Goal: Find specific page/section: Find specific page/section

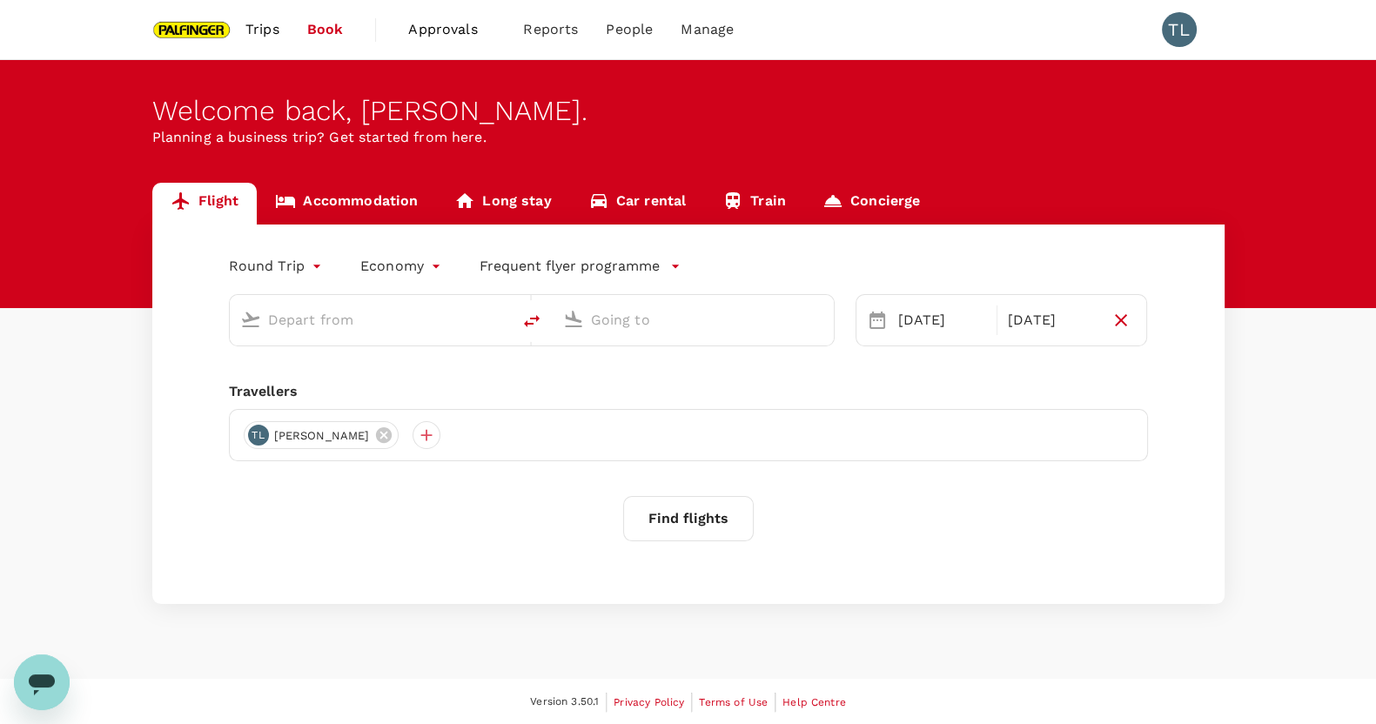
type input "Singapore Changi (SIN)"
type input "Bengaluru Intl (BLR)"
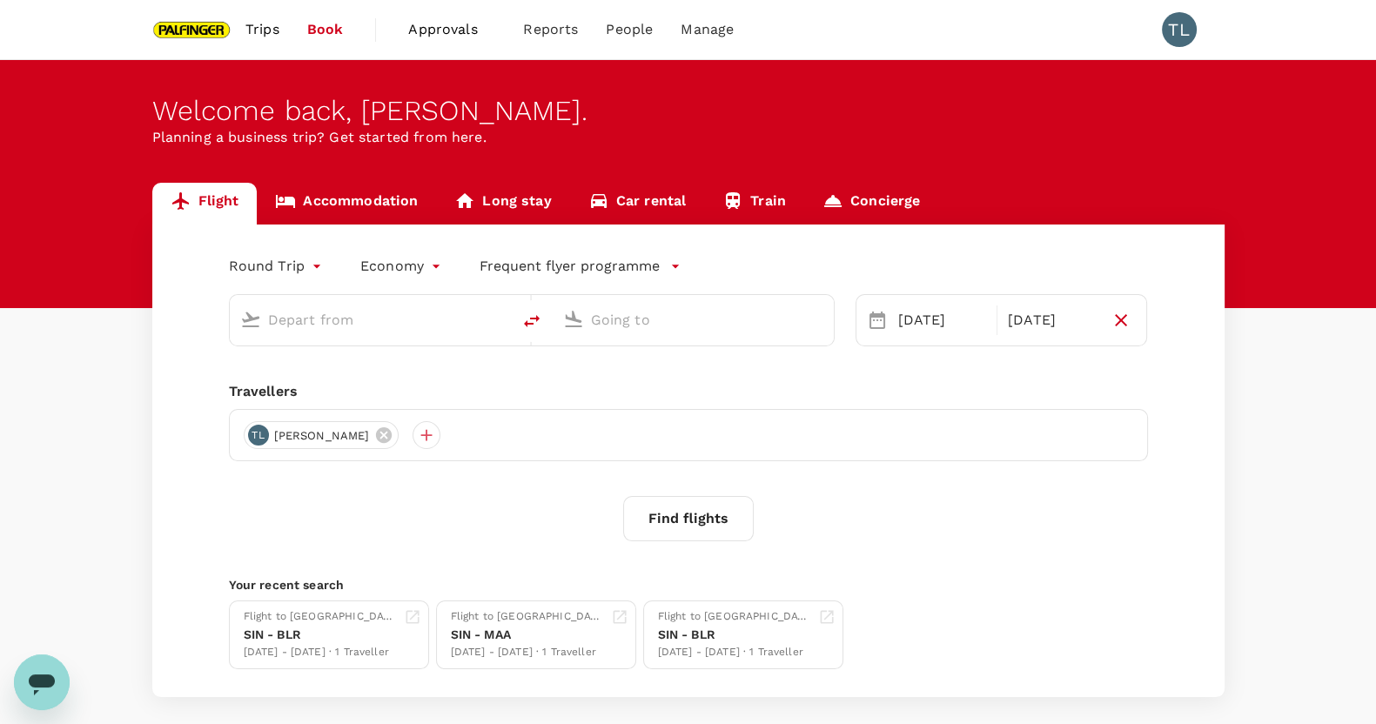
type input "Singapore Changi (SIN)"
type input "Bengaluru Intl (BLR)"
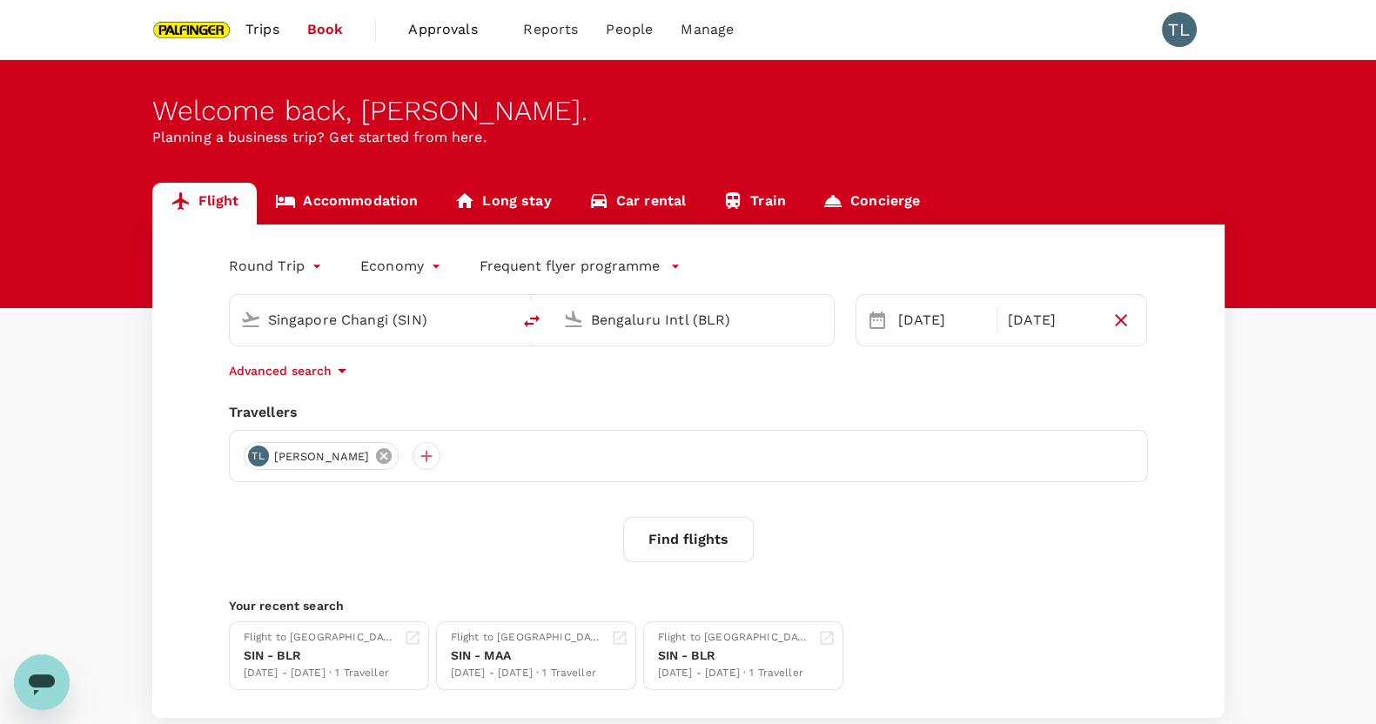
click at [374, 453] on icon at bounding box center [383, 456] width 19 height 19
click at [255, 453] on div at bounding box center [258, 456] width 28 height 28
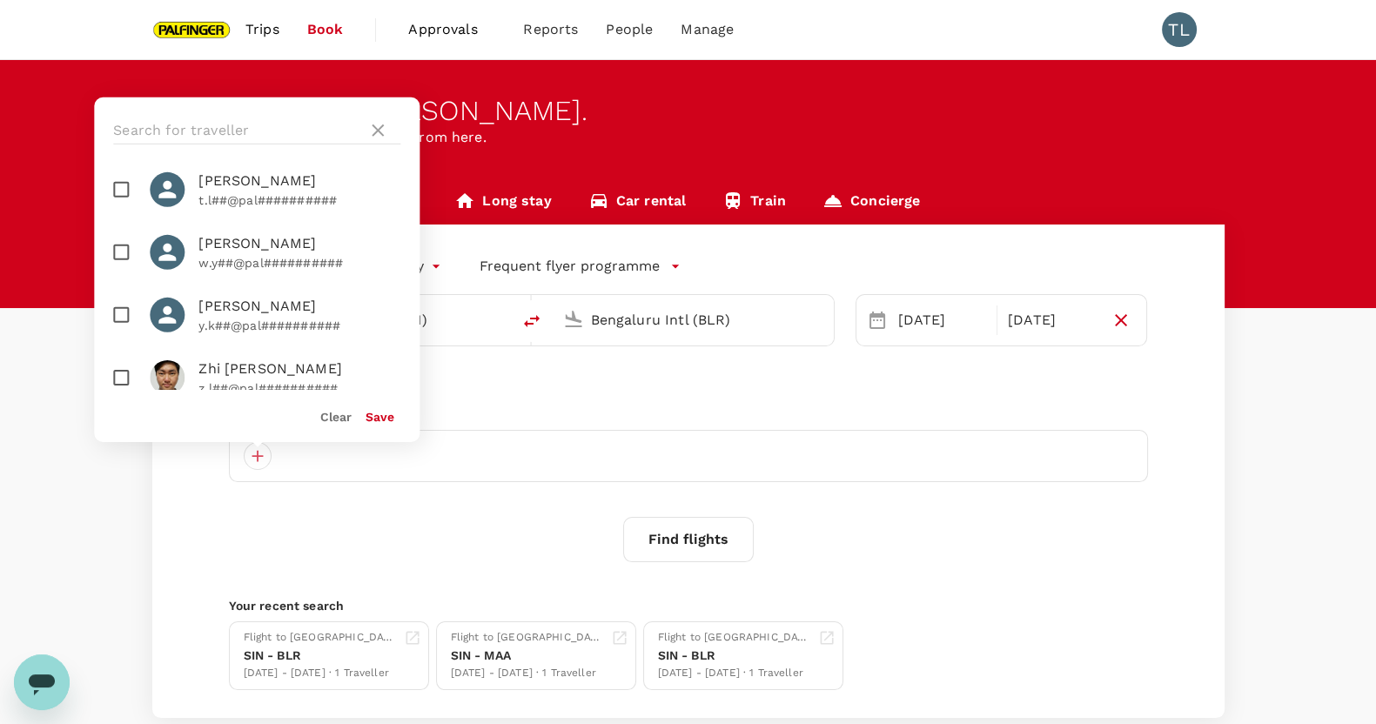
scroll to position [1437, 0]
click at [651, 476] on div at bounding box center [688, 456] width 919 height 52
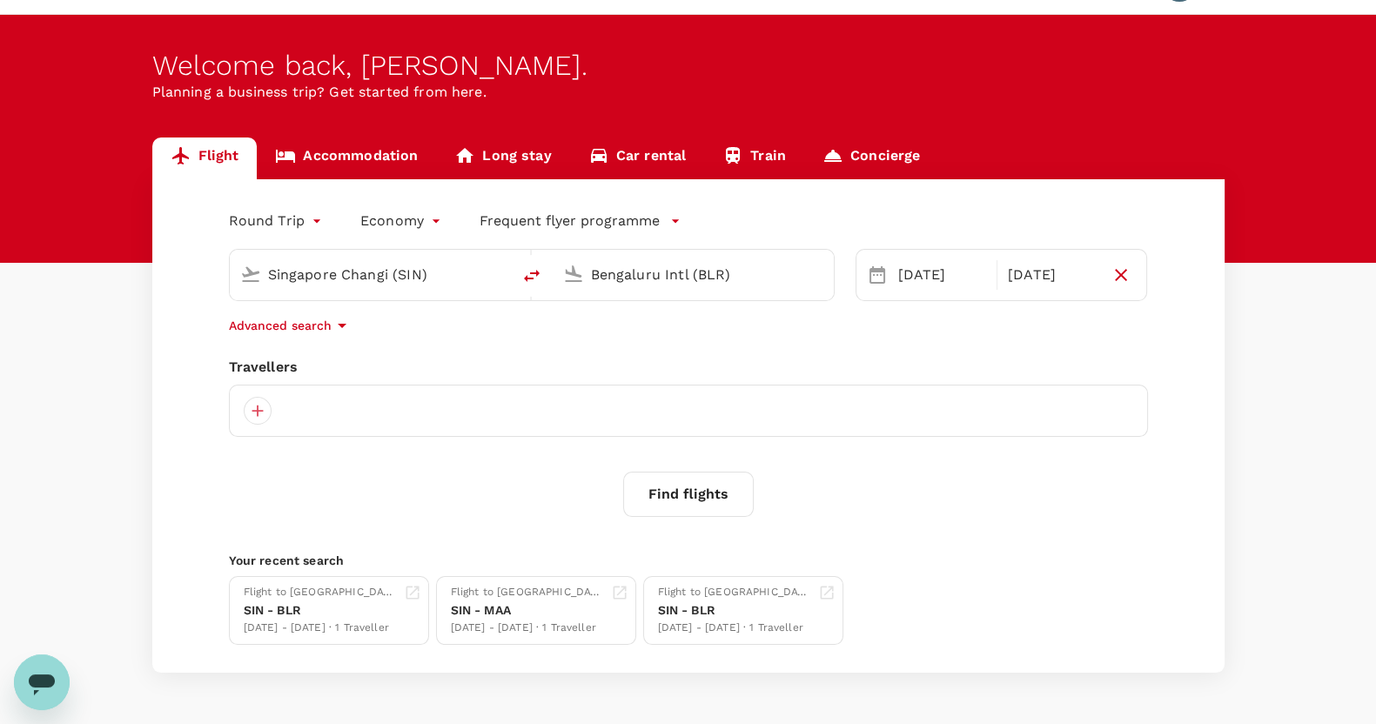
scroll to position [0, 0]
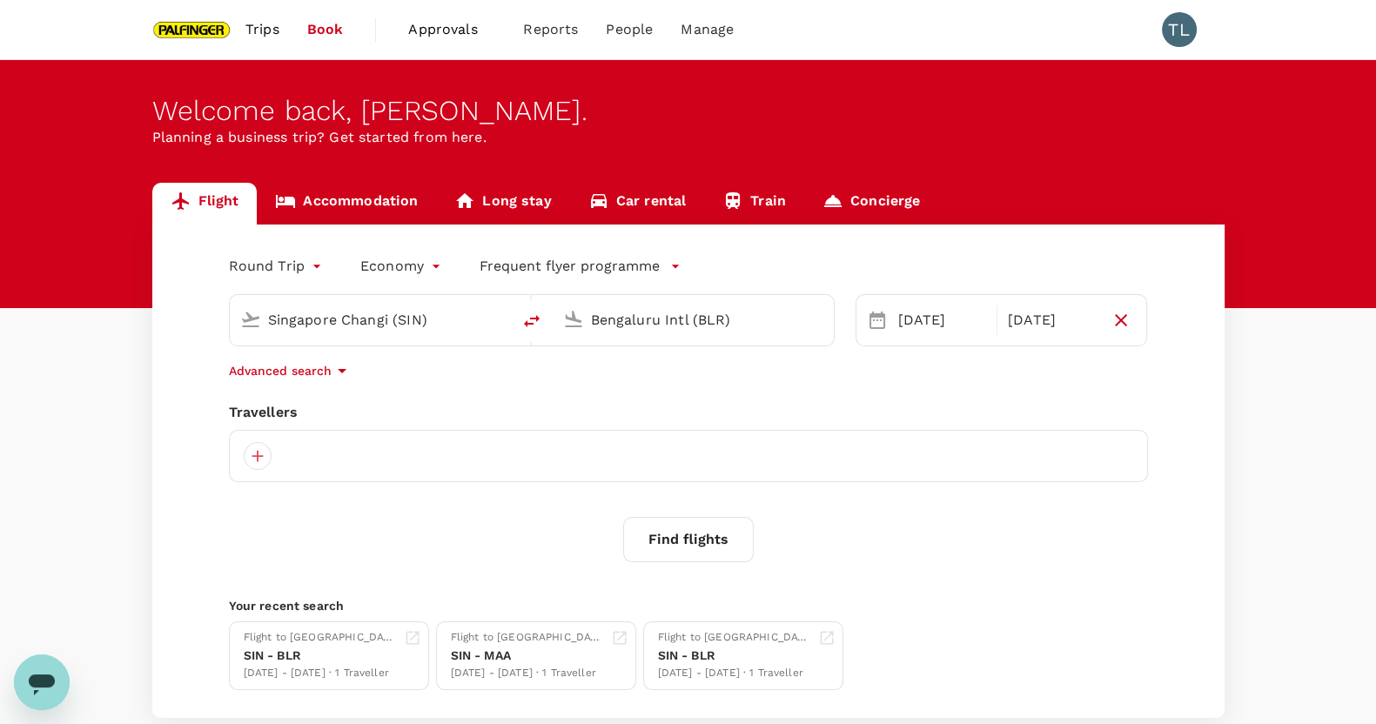
click at [901, 198] on link "Concierge" at bounding box center [871, 204] width 134 height 42
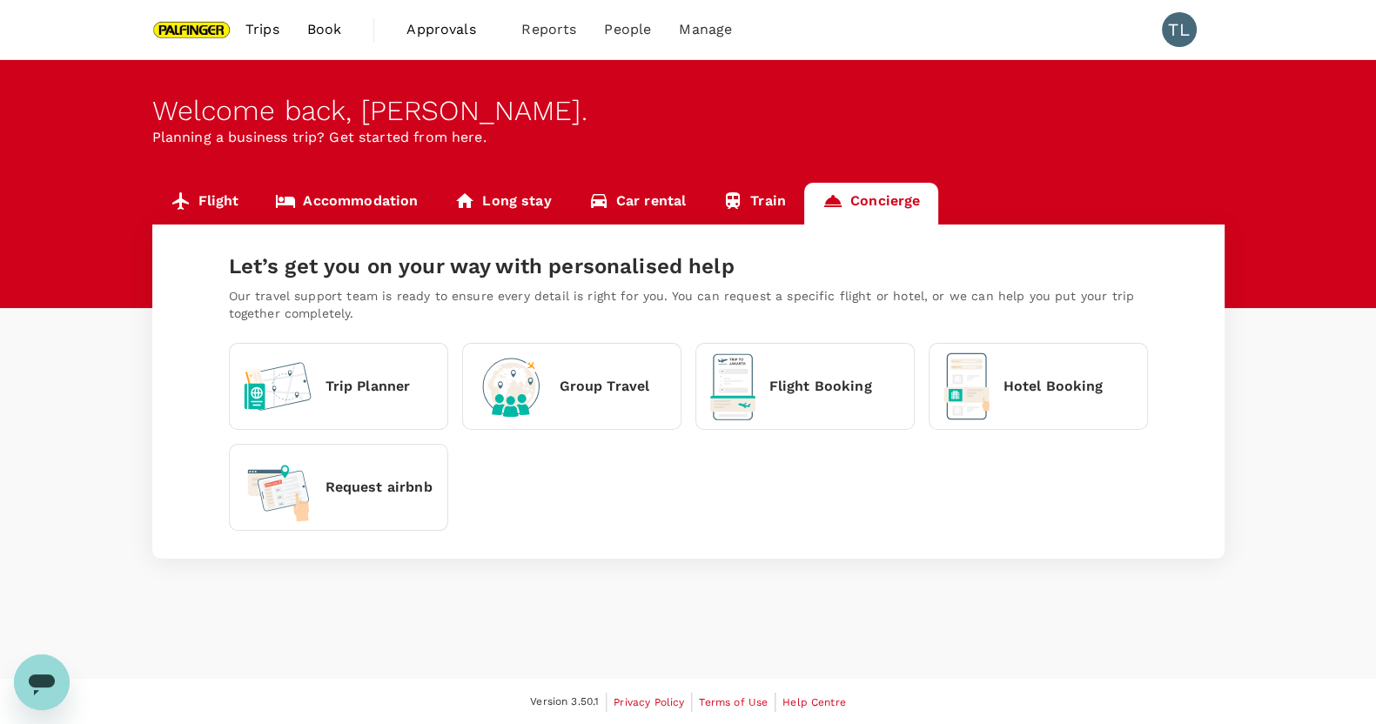
click at [289, 206] on icon at bounding box center [285, 201] width 21 height 21
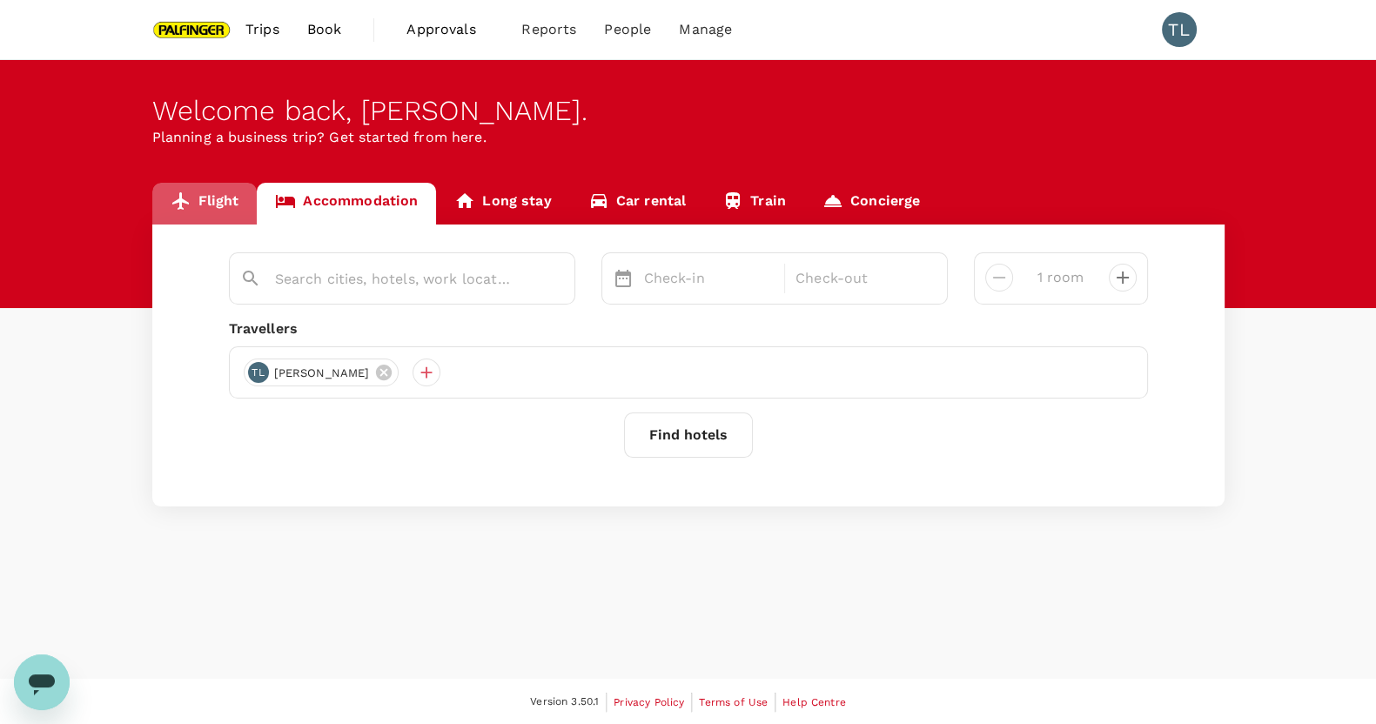
click at [212, 198] on link "Flight" at bounding box center [204, 204] width 105 height 42
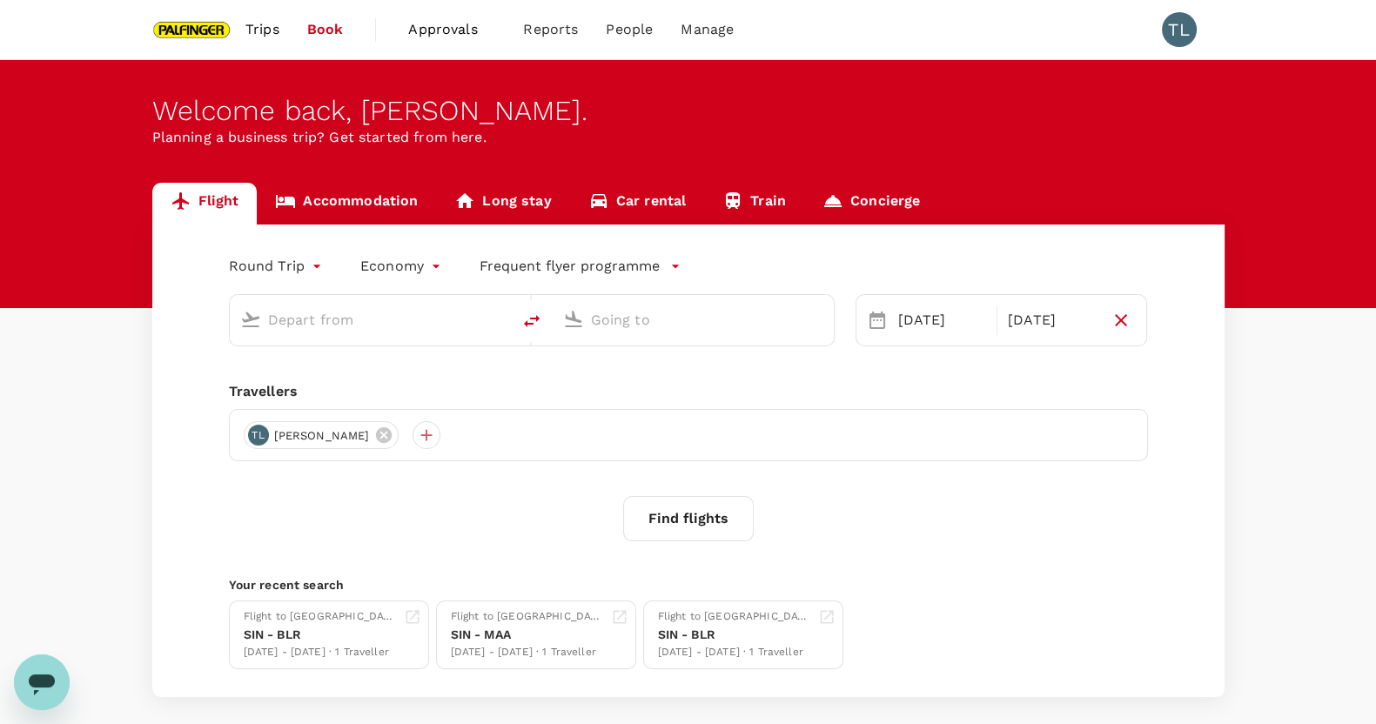
type input "Singapore Changi (SIN)"
type input "Bengaluru Intl (BLR)"
type input "Singapore Changi (SIN)"
type input "Bengaluru Intl (BLR)"
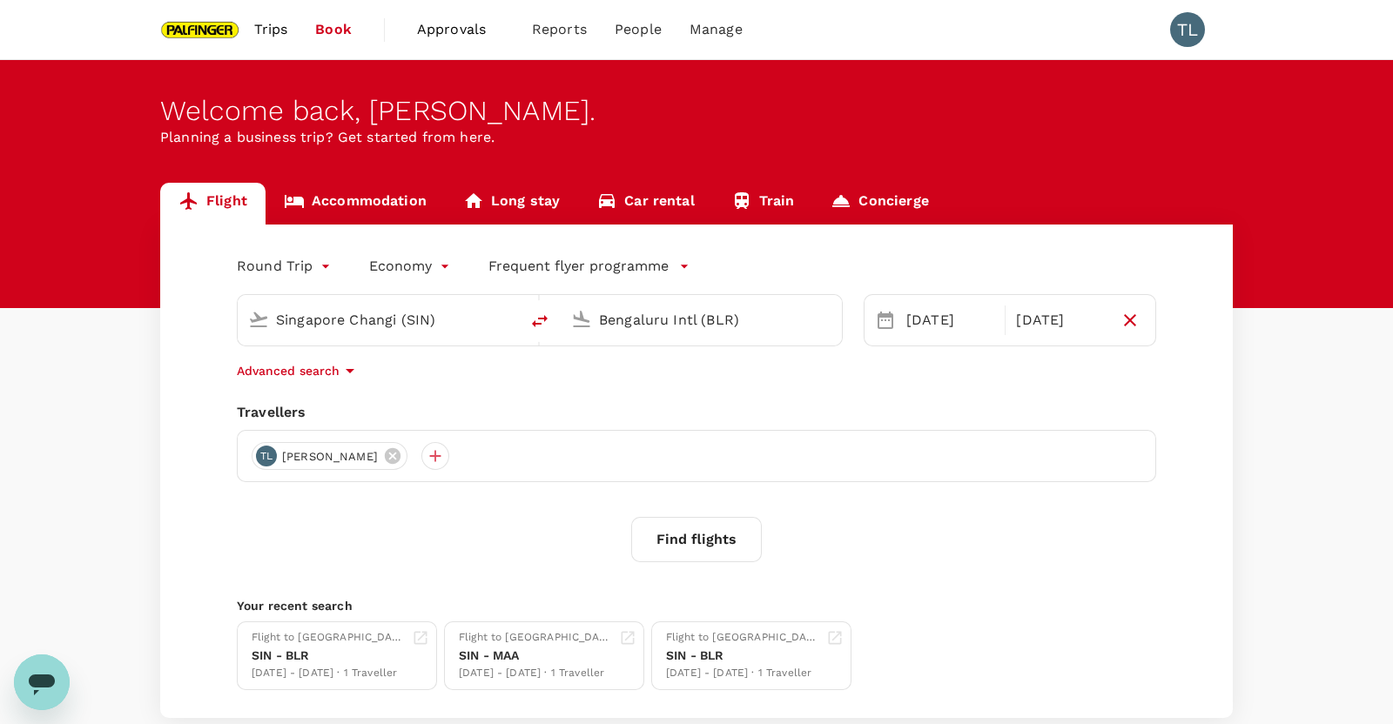
click at [307, 265] on body "Trips Book Approvals 0 Reports People Manage TL Welcome back , [PERSON_NAME] . …" at bounding box center [696, 414] width 1393 height 828
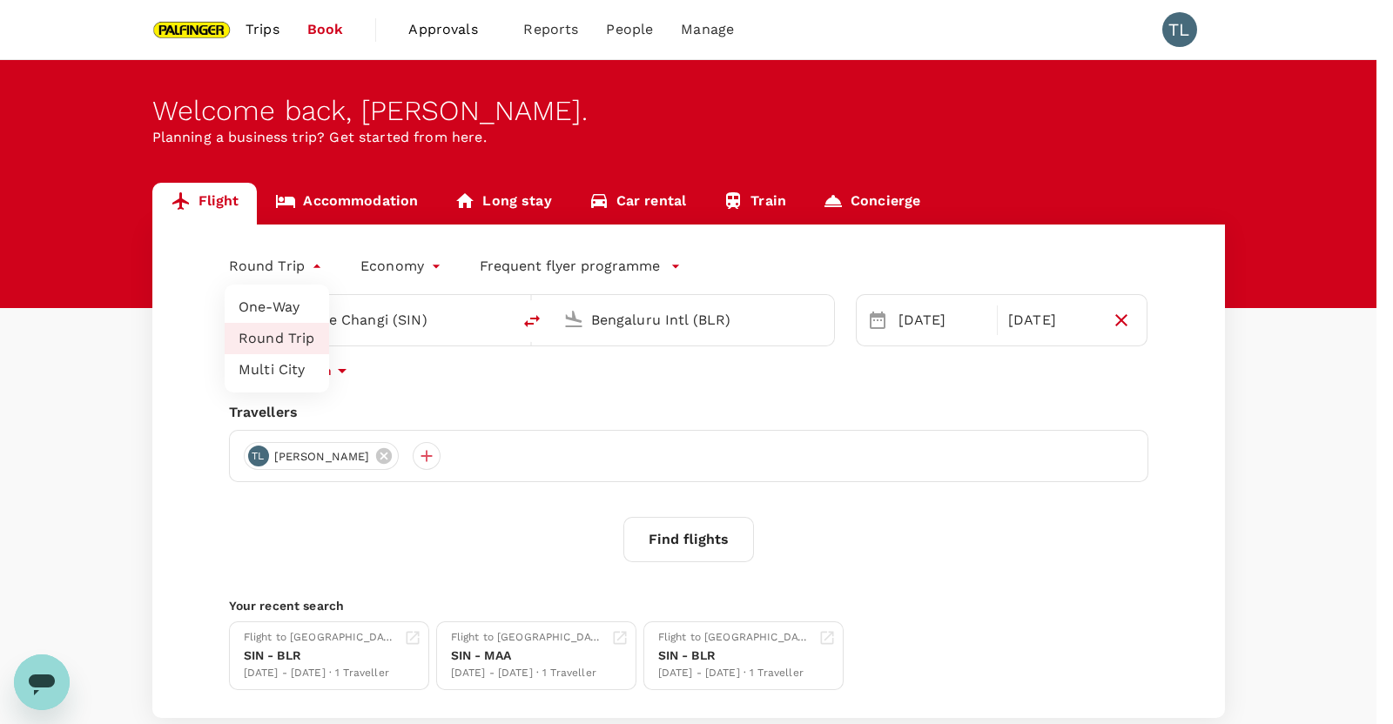
click at [307, 265] on div at bounding box center [696, 362] width 1393 height 724
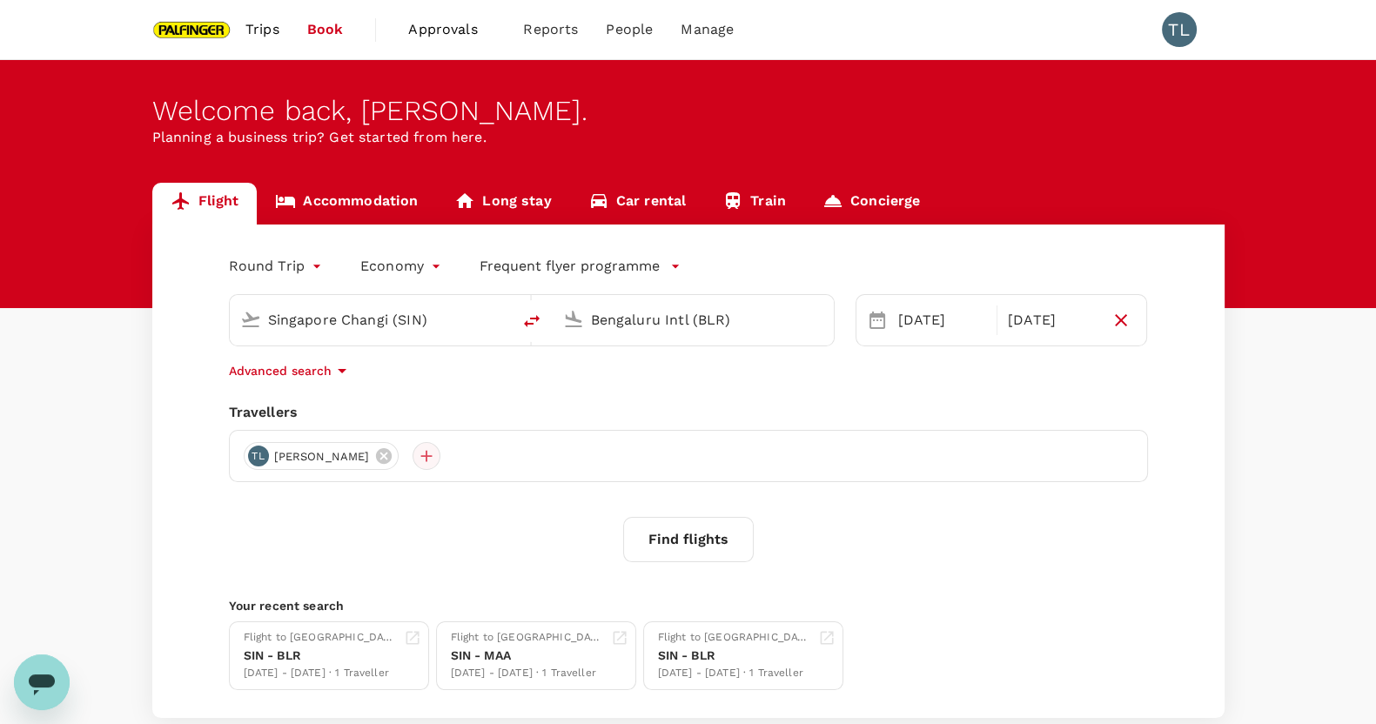
click at [413, 466] on div at bounding box center [427, 456] width 28 height 28
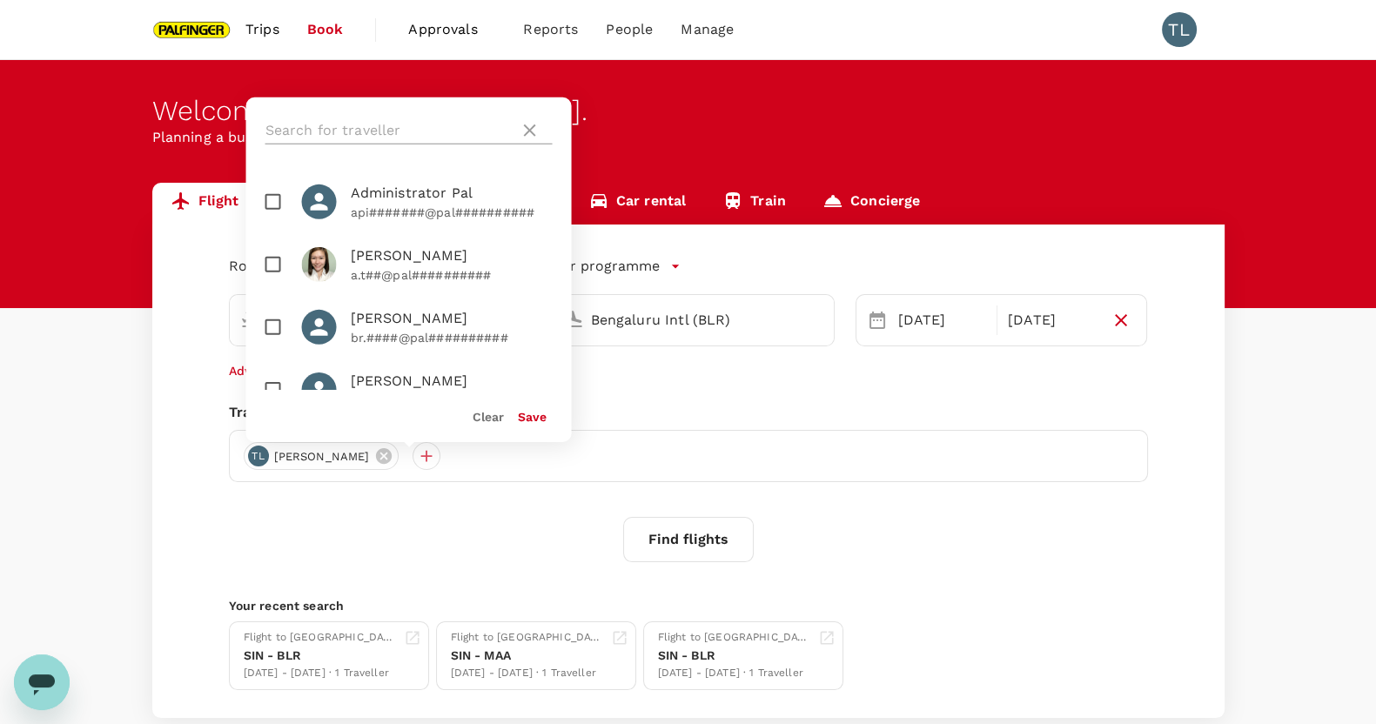
click at [407, 137] on input "text" at bounding box center [388, 131] width 247 height 28
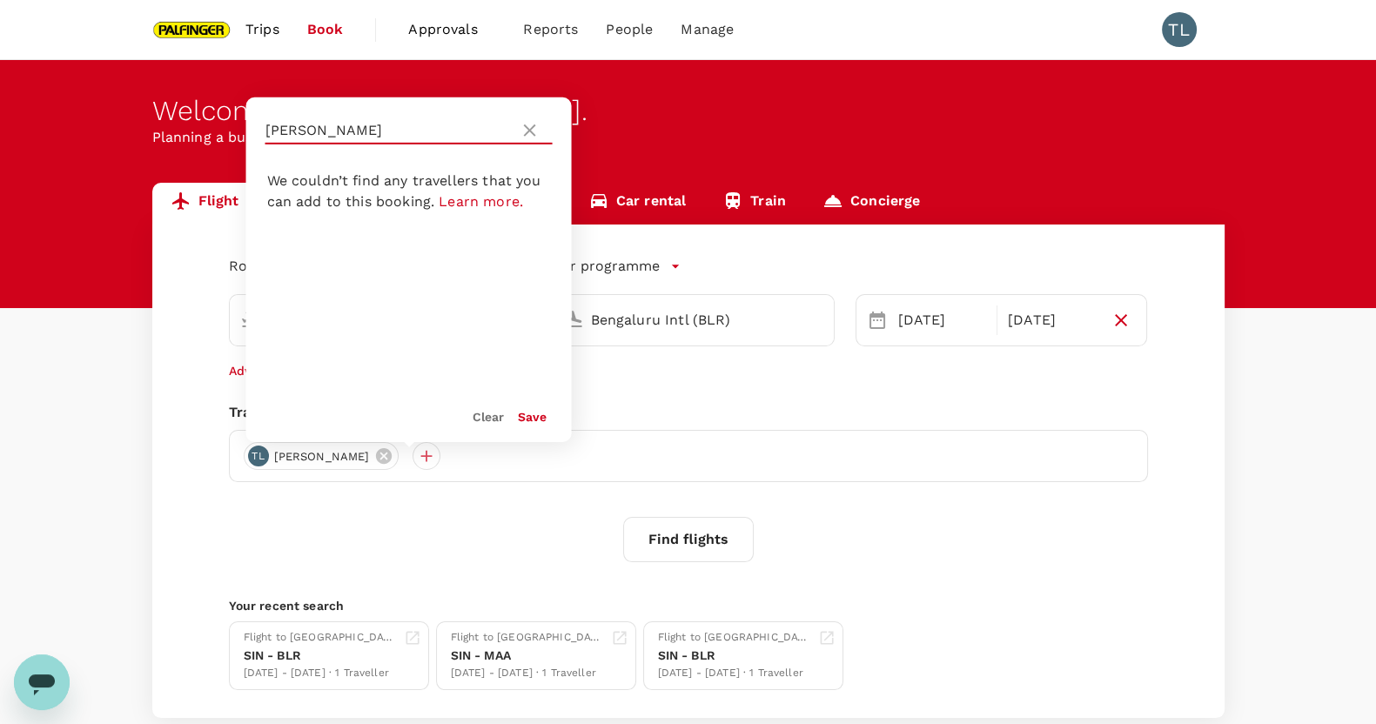
type input "[PERSON_NAME]"
click at [486, 410] on button "Clear" at bounding box center [488, 417] width 31 height 14
click at [522, 124] on icon at bounding box center [530, 130] width 21 height 21
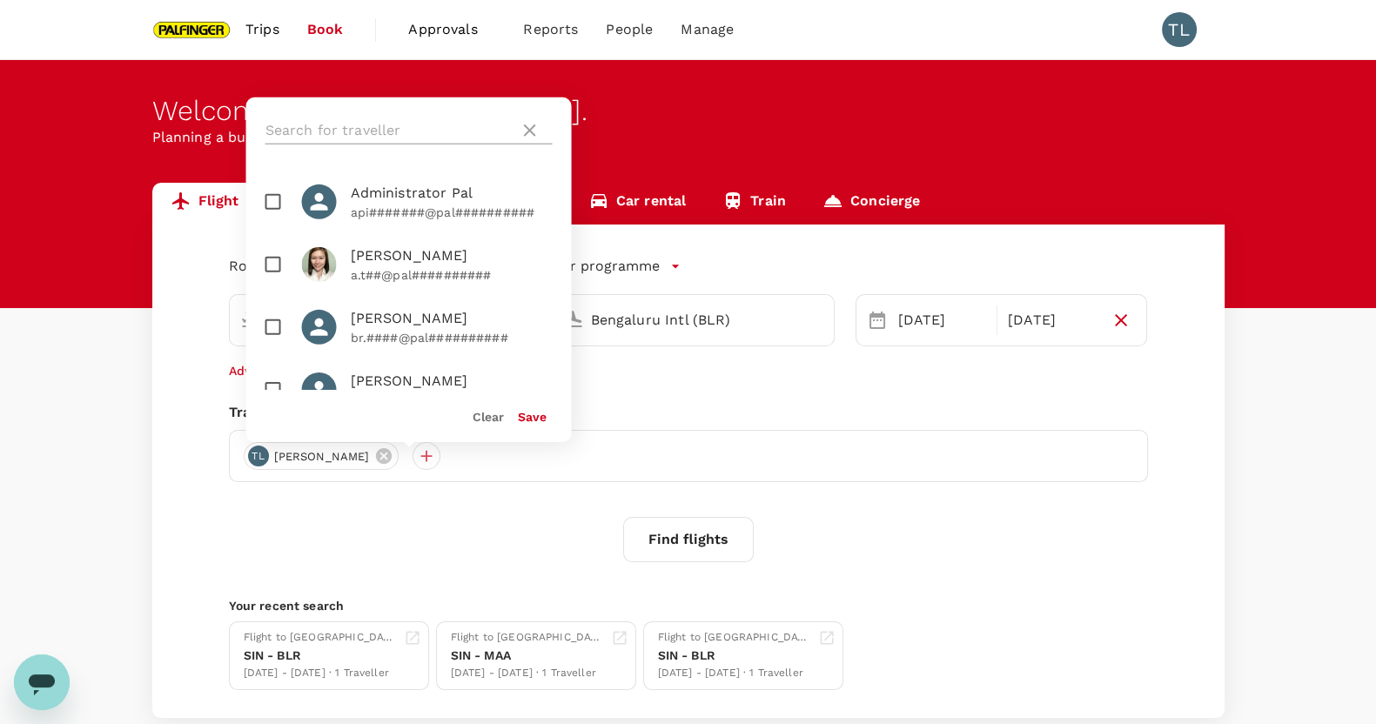
click at [527, 127] on icon at bounding box center [530, 130] width 12 height 12
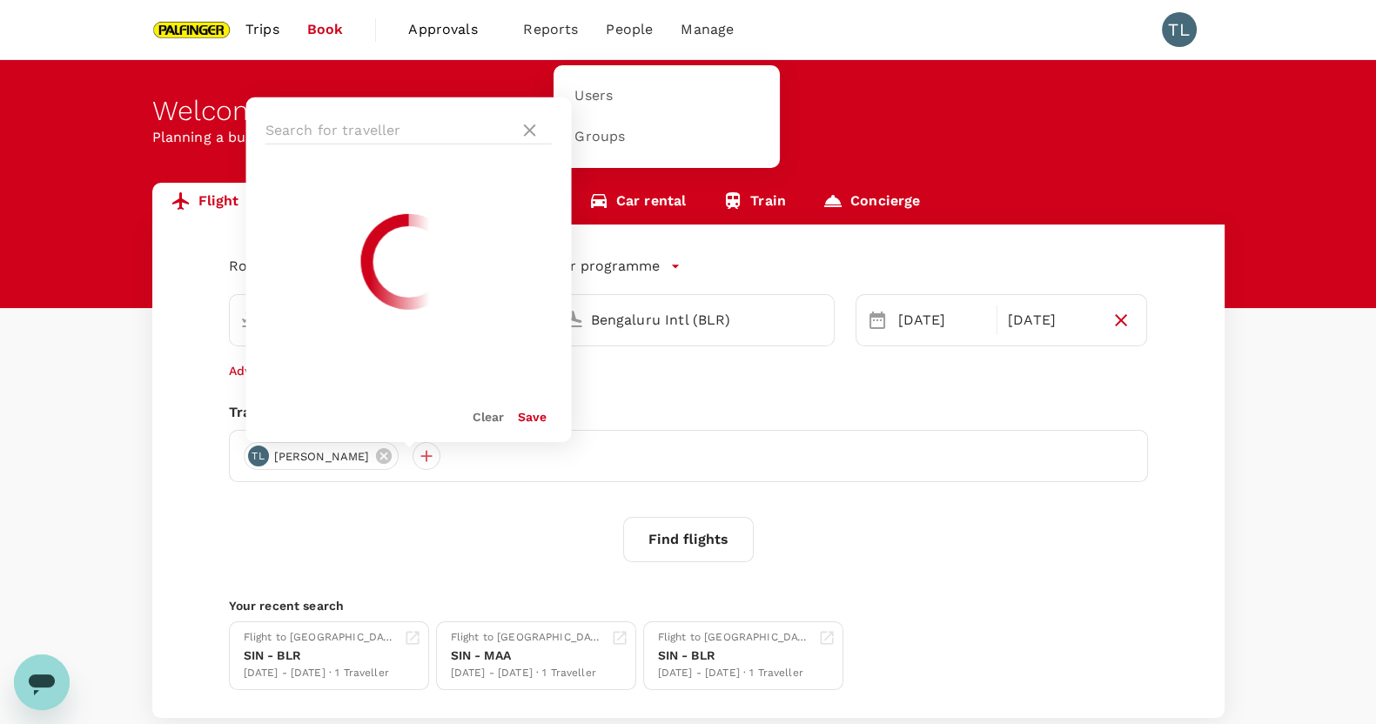
click at [606, 31] on span "People" at bounding box center [629, 29] width 47 height 21
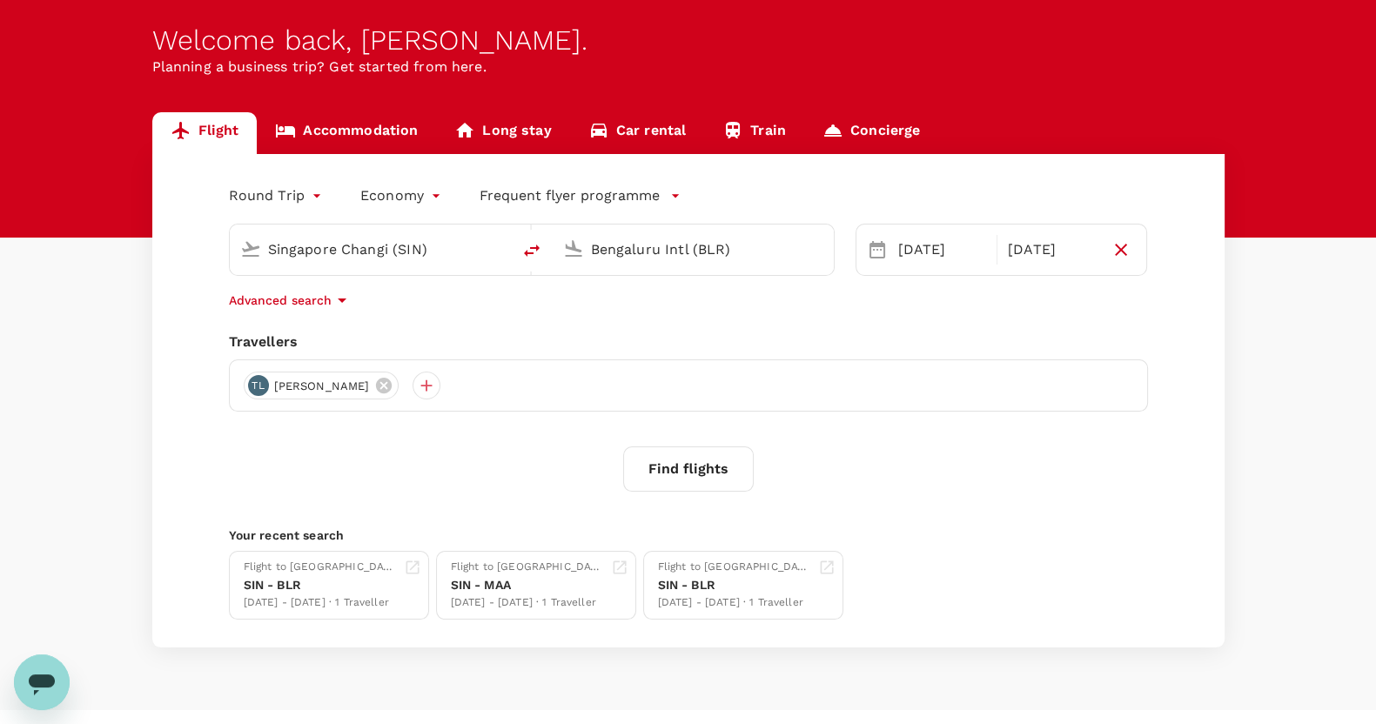
scroll to position [103, 0]
